Goal: Find specific page/section: Find specific page/section

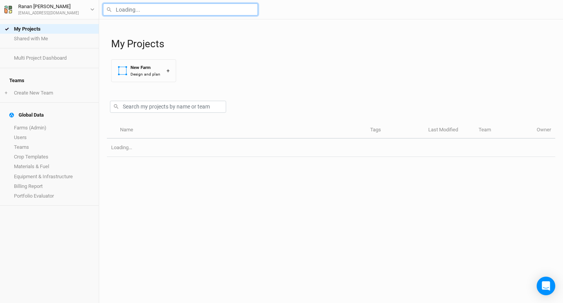
click at [134, 8] on input "text" at bounding box center [180, 9] width 155 height 12
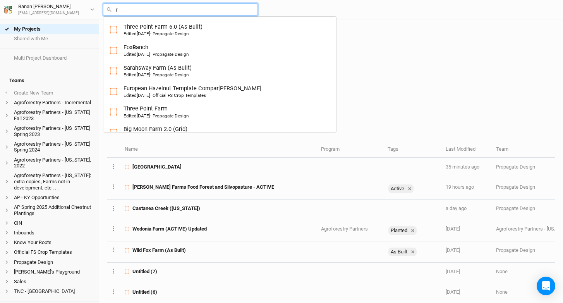
type input "ru"
type input "rutgers Hazelnut Breeding and Research"
type input "[PERSON_NAME]"
type input "[PERSON_NAME] Family Farm(old)"
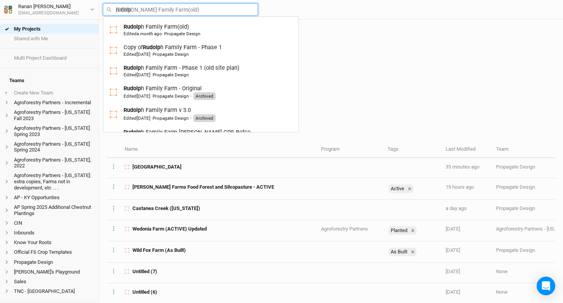
type input "[PERSON_NAME]"
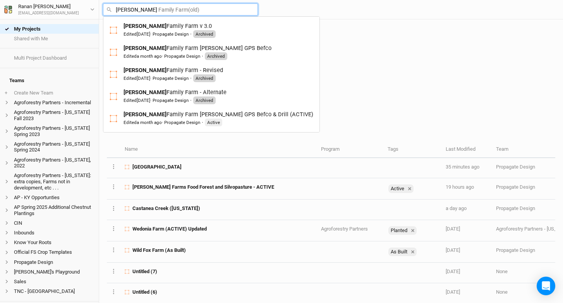
scroll to position [84, 0]
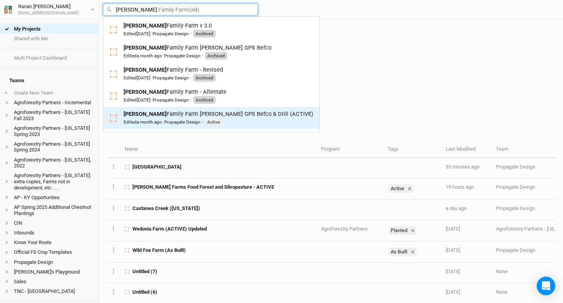
click at [179, 123] on div "Edited a month ago · Propagate Design" at bounding box center [162, 122] width 77 height 6
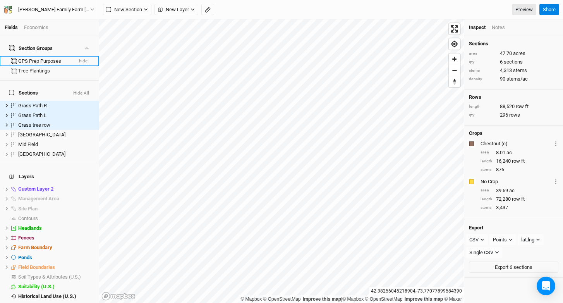
click at [79, 58] on button "hide" at bounding box center [83, 60] width 9 height 5
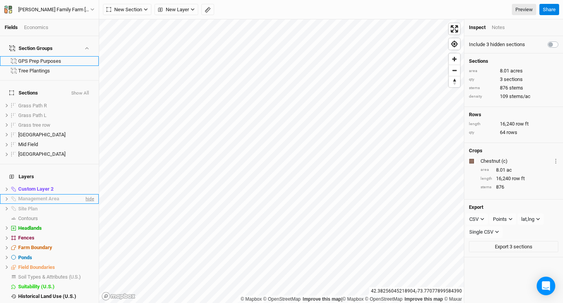
click at [84, 194] on span "hide" at bounding box center [89, 199] width 10 height 10
click at [84, 184] on span "hide" at bounding box center [89, 189] width 10 height 10
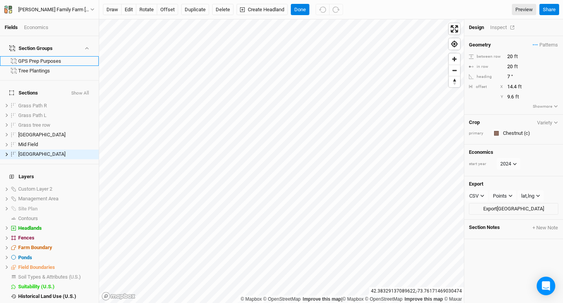
click at [494, 26] on div "Inspect" at bounding box center [503, 27] width 27 height 7
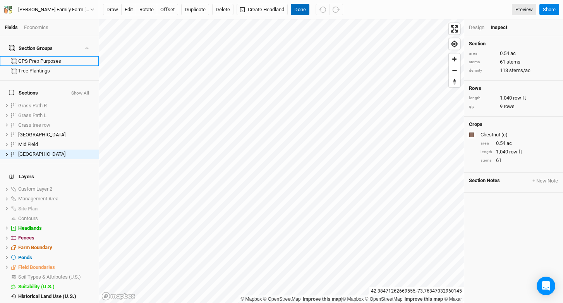
click at [302, 6] on button "Done" at bounding box center [300, 10] width 19 height 12
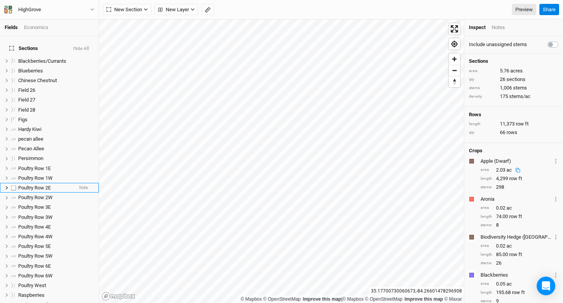
scroll to position [154, 0]
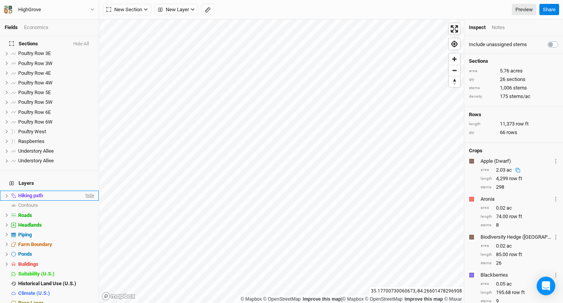
click at [84, 191] on span "hide" at bounding box center [89, 196] width 10 height 10
click at [82, 191] on span "show" at bounding box center [88, 196] width 12 height 10
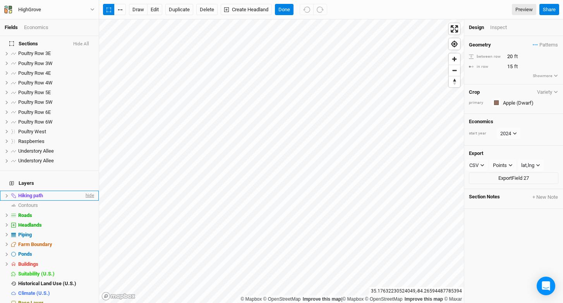
scroll to position [0, 0]
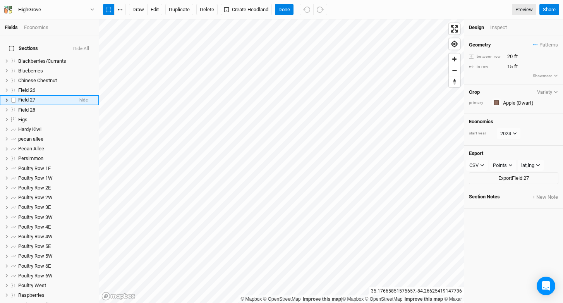
click at [81, 97] on span "hide" at bounding box center [83, 100] width 9 height 10
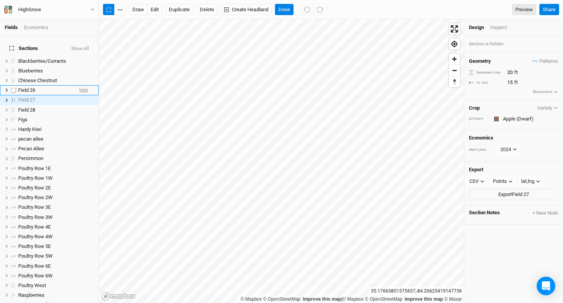
click at [81, 86] on span "hide" at bounding box center [83, 91] width 9 height 10
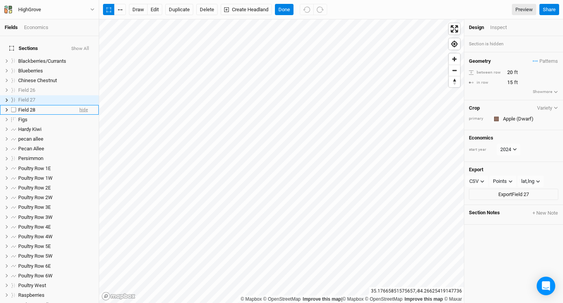
click at [79, 106] on span "hide" at bounding box center [83, 110] width 9 height 10
click at [78, 106] on span "show" at bounding box center [82, 110] width 11 height 10
click at [55, 107] on div "Field 28" at bounding box center [45, 110] width 55 height 6
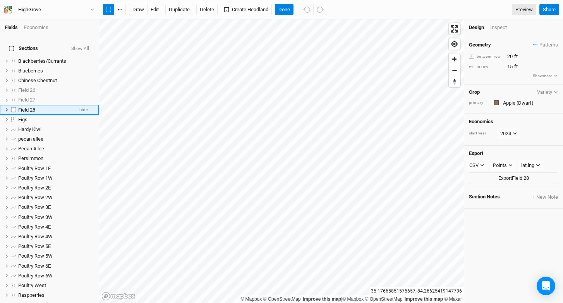
click at [73, 106] on li "Field 28 hide" at bounding box center [49, 110] width 99 height 10
click at [79, 105] on span "hide" at bounding box center [83, 110] width 9 height 10
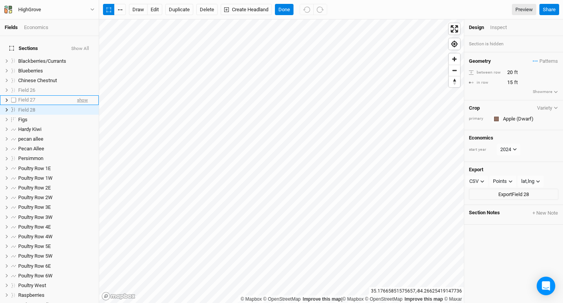
click at [80, 97] on span "show" at bounding box center [82, 100] width 11 height 10
click at [80, 96] on span "hide" at bounding box center [83, 100] width 9 height 10
click at [79, 76] on span "hide" at bounding box center [83, 81] width 9 height 10
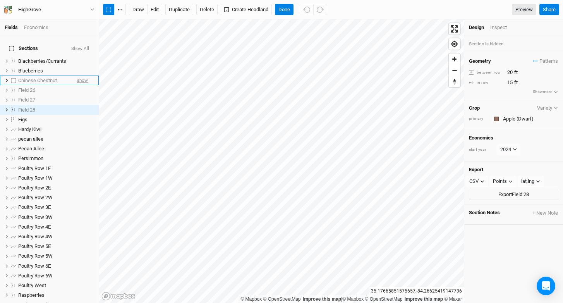
click at [81, 77] on span "show" at bounding box center [82, 81] width 11 height 10
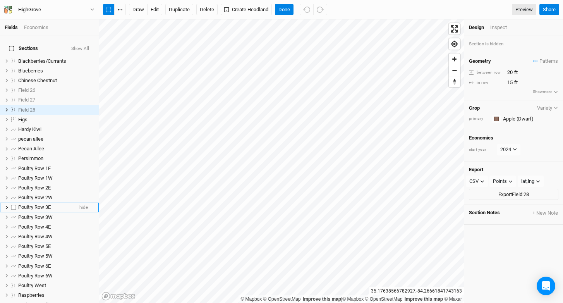
click at [63, 204] on div "Poultry Row 3E" at bounding box center [45, 207] width 55 height 6
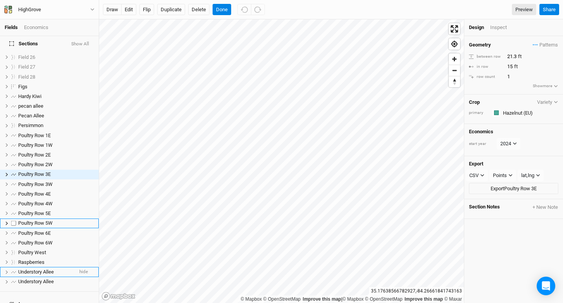
click at [60, 220] on div "Poultry Row 5W" at bounding box center [56, 223] width 76 height 6
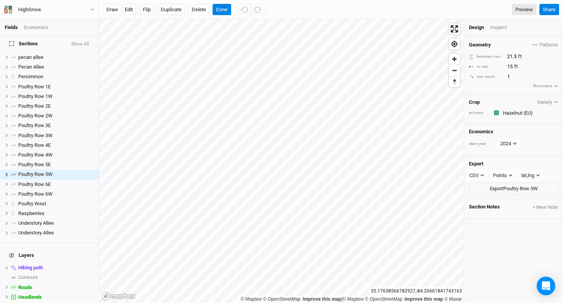
click at [62, 247] on h4 "Layers" at bounding box center [49, 254] width 89 height 15
click at [40, 160] on li "Poultry Row 5E hide" at bounding box center [49, 165] width 99 height 10
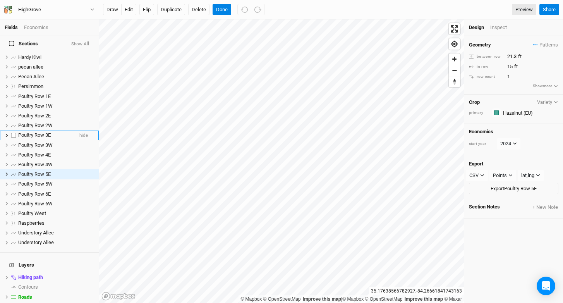
click at [41, 131] on li "Poultry Row 3E hide" at bounding box center [49, 136] width 99 height 10
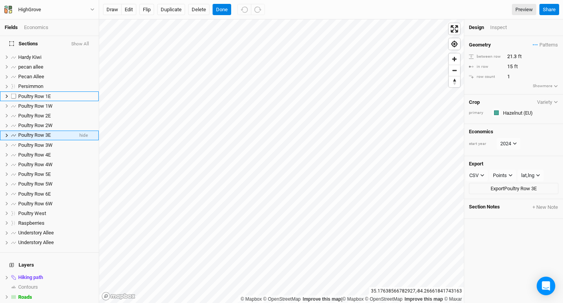
scroll to position [33, 0]
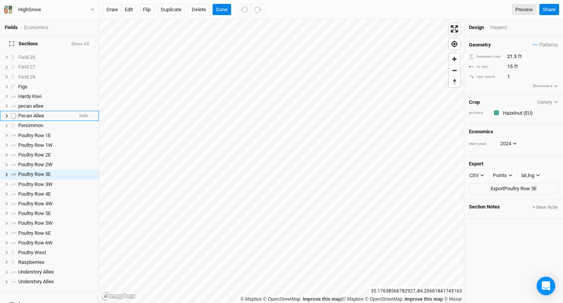
click at [40, 111] on li "Pecan Allee hide" at bounding box center [49, 116] width 99 height 10
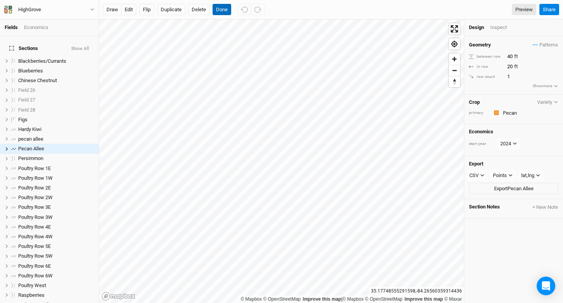
click at [219, 9] on button "Done" at bounding box center [222, 10] width 19 height 12
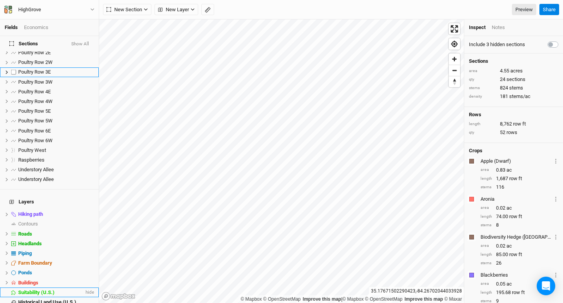
scroll to position [154, 0]
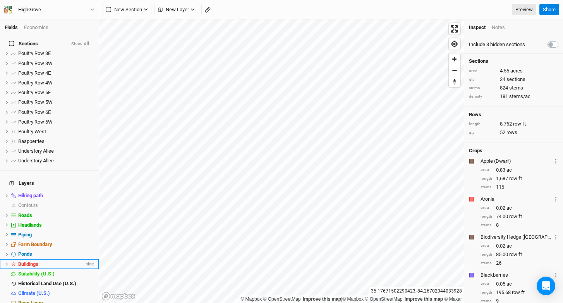
click at [69, 261] on div "Buildings" at bounding box center [51, 264] width 66 height 6
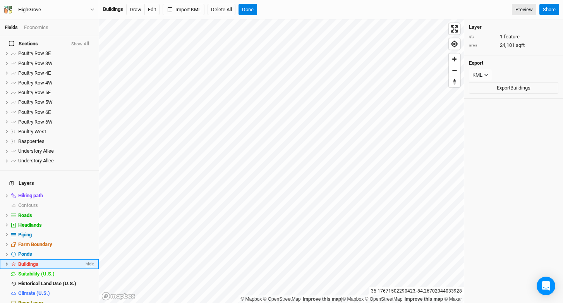
click at [87, 259] on span "hide" at bounding box center [89, 264] width 10 height 10
click at [0, 0] on span "show" at bounding box center [0, 0] width 0 height 0
click at [246, 7] on button "Done" at bounding box center [248, 10] width 19 height 12
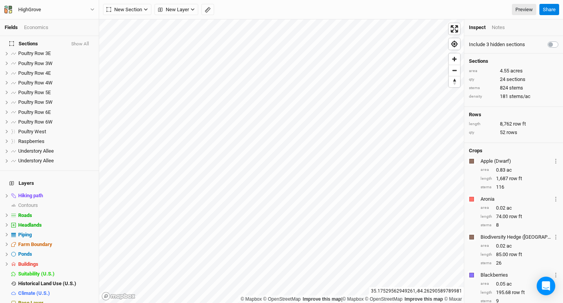
click at [488, 275] on div "Blackberries" at bounding box center [516, 275] width 71 height 7
click at [469, 275] on div "button" at bounding box center [471, 275] width 5 height 5
click at [488, 275] on div "Blackberries" at bounding box center [510, 275] width 71 height 7
click at [510, 272] on div "Blackberries" at bounding box center [516, 275] width 71 height 7
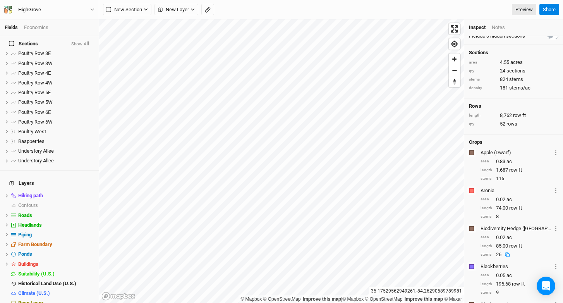
scroll to position [9, 0]
click at [553, 265] on button "Layer 1" at bounding box center [555, 265] width 5 height 9
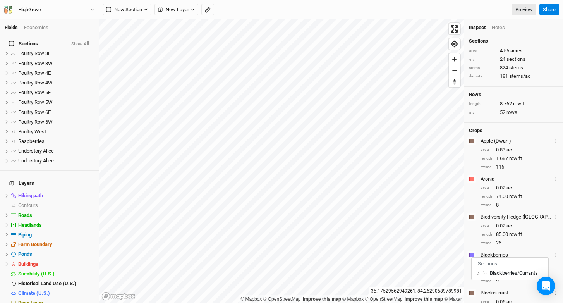
scroll to position [22, 0]
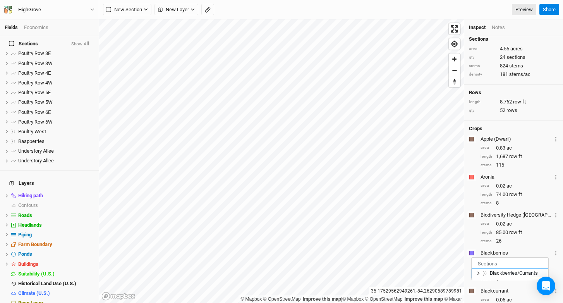
click at [475, 272] on li "Blackberries/Currants" at bounding box center [510, 273] width 77 height 10
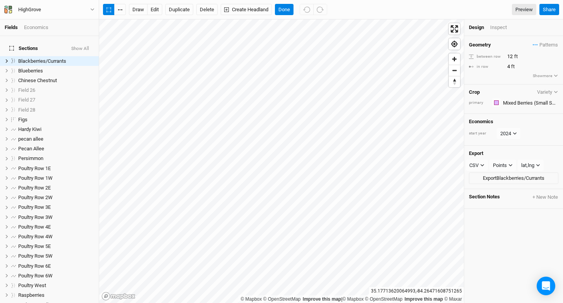
click at [281, 3] on div "draw edit Duplicate Delete Create Headland Done Preview Share" at bounding box center [331, 9] width 464 height 19
click at [281, 18] on div "draw edit Duplicate Delete Create Headland Done Preview Share" at bounding box center [331, 9] width 464 height 19
click at [284, 6] on button "Done" at bounding box center [284, 10] width 19 height 12
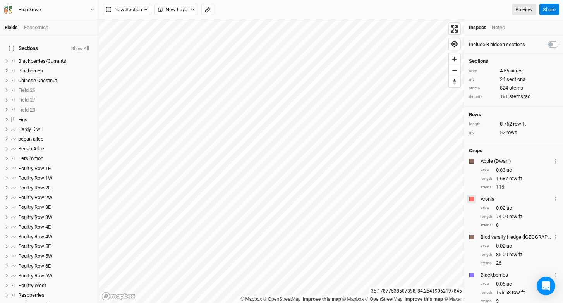
click at [479, 197] on div "© Mapbox © OpenStreetMap Improve this map | © Mapbox © OpenStreetMap Improve th…" at bounding box center [331, 161] width 464 height 284
